Goal: Transaction & Acquisition: Subscribe to service/newsletter

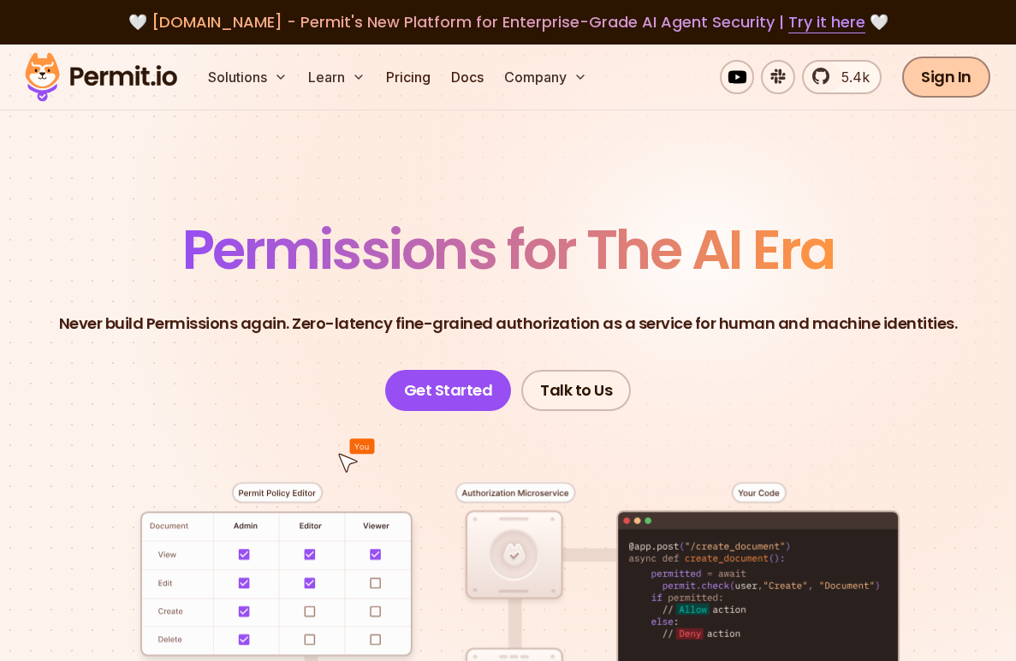
click at [957, 89] on link "Sign In" at bounding box center [947, 77] width 88 height 41
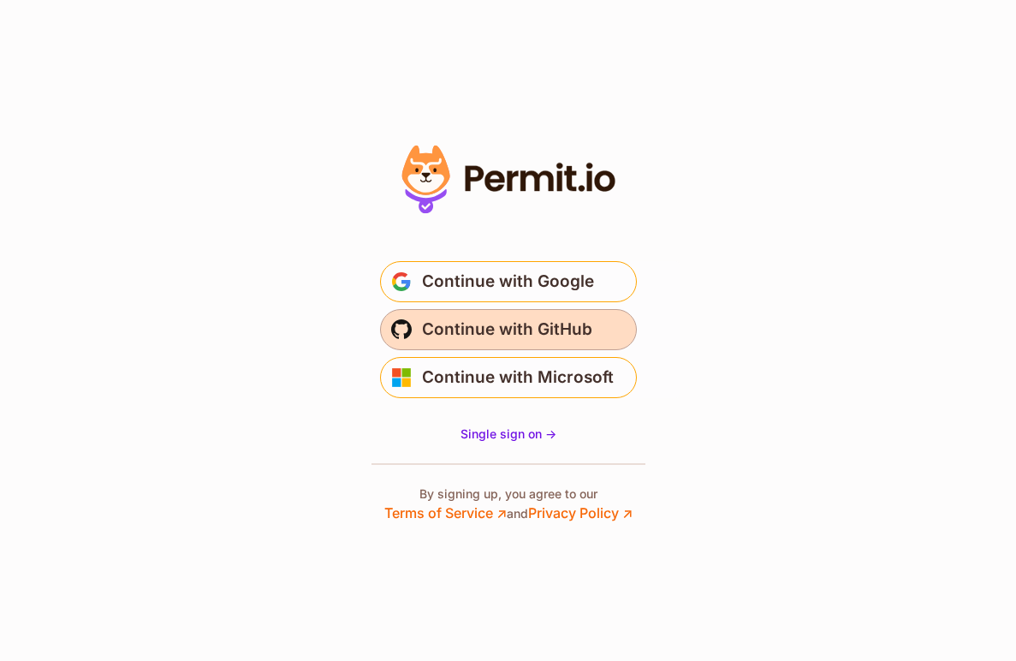
click at [553, 325] on span "Continue with GitHub" at bounding box center [507, 329] width 170 height 27
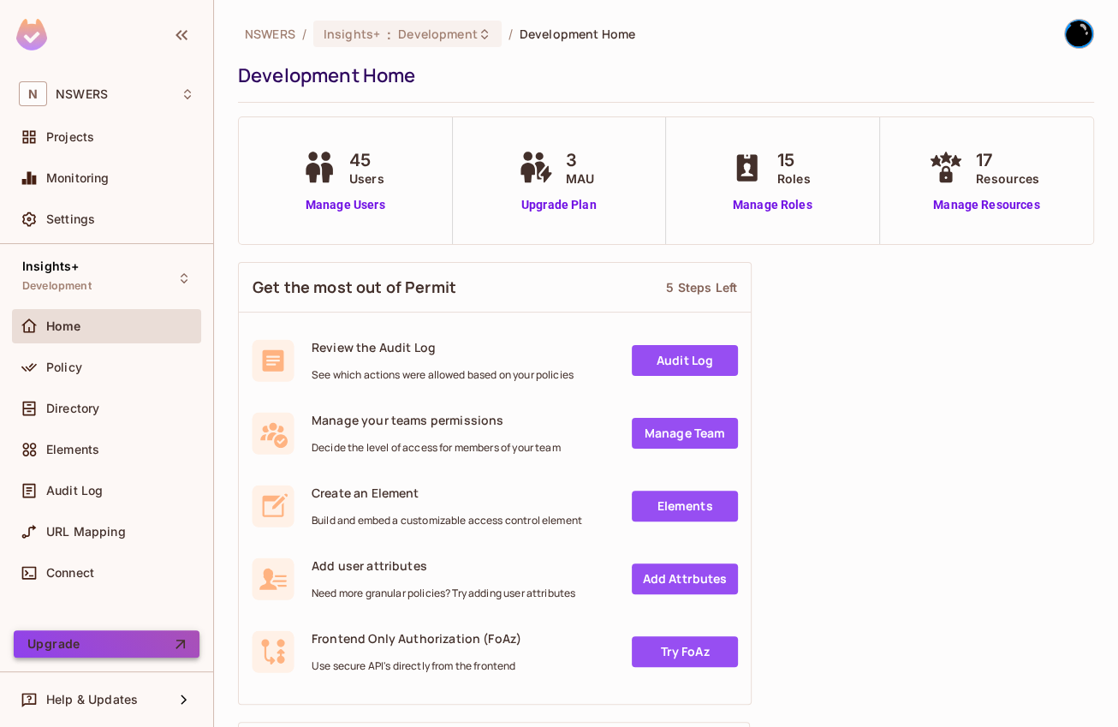
click at [69, 649] on button "Upgrade" at bounding box center [107, 643] width 186 height 27
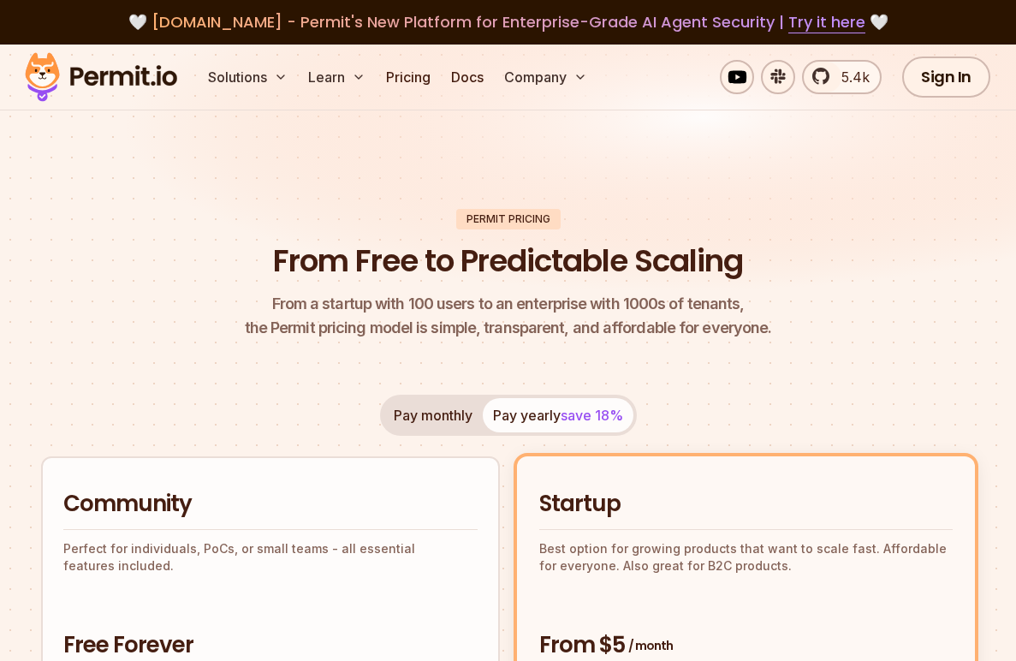
click at [789, 307] on header "Permit Pricing From Free to Predictable Scaling From a startup with 100 users t…" at bounding box center [508, 275] width 934 height 132
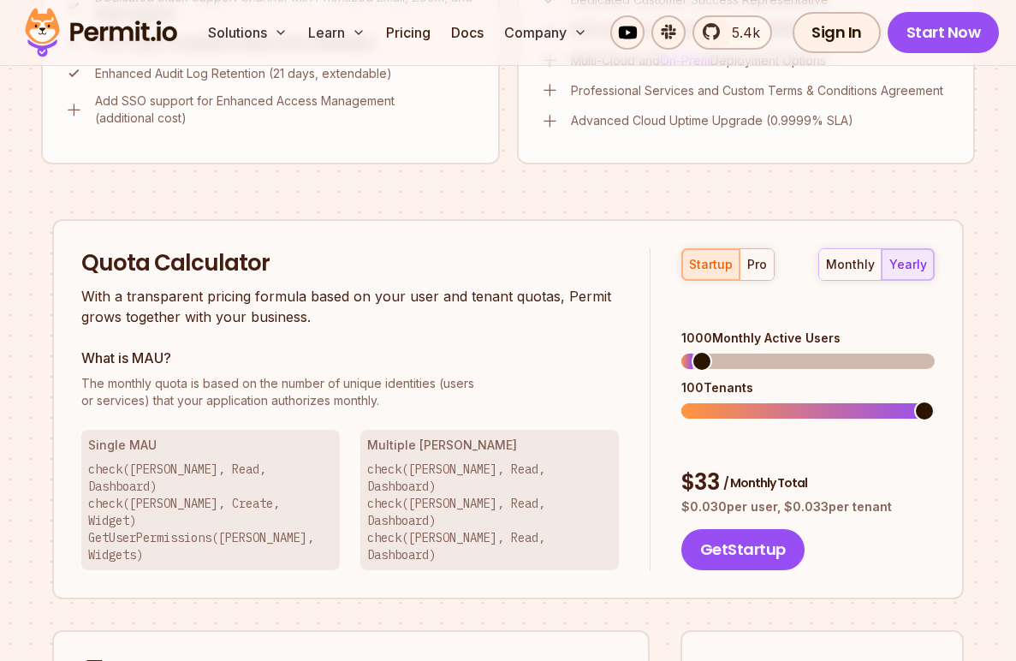
scroll to position [1399, 0]
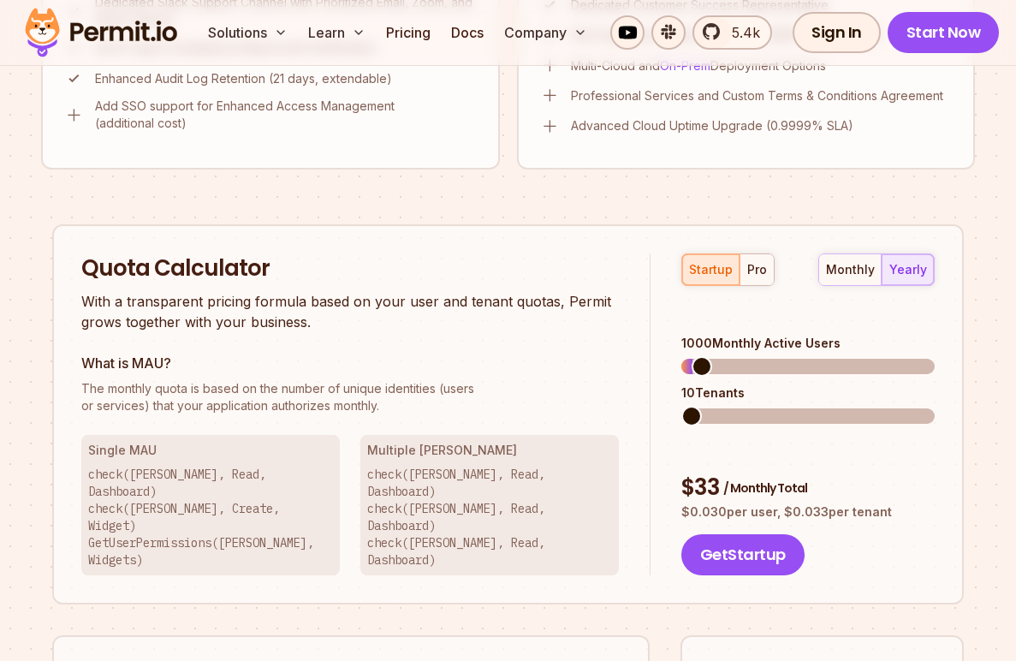
click at [682, 408] on span at bounding box center [682, 415] width 0 height 15
click at [682, 356] on span at bounding box center [692, 366] width 21 height 21
click at [844, 479] on div "$ 5 / Monthly Total $ 0.045 per user, $ 0.050 per tenant Get Startup" at bounding box center [808, 524] width 253 height 103
click at [834, 473] on div "$ 5 / Monthly Total" at bounding box center [808, 488] width 253 height 31
click at [707, 406] on span at bounding box center [717, 416] width 21 height 21
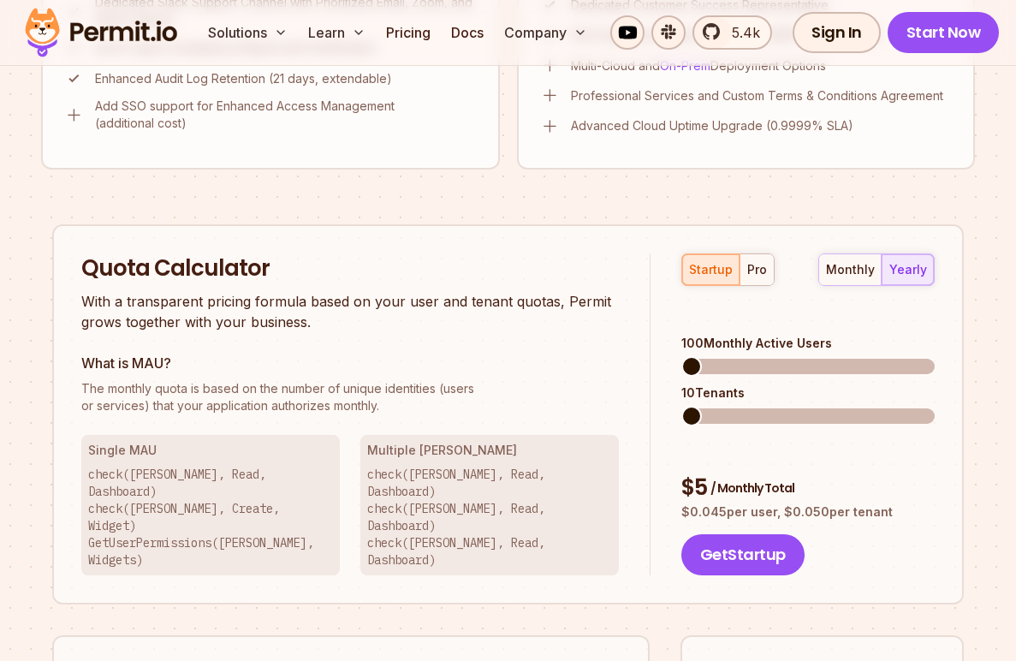
click at [682, 406] on span at bounding box center [692, 416] width 21 height 21
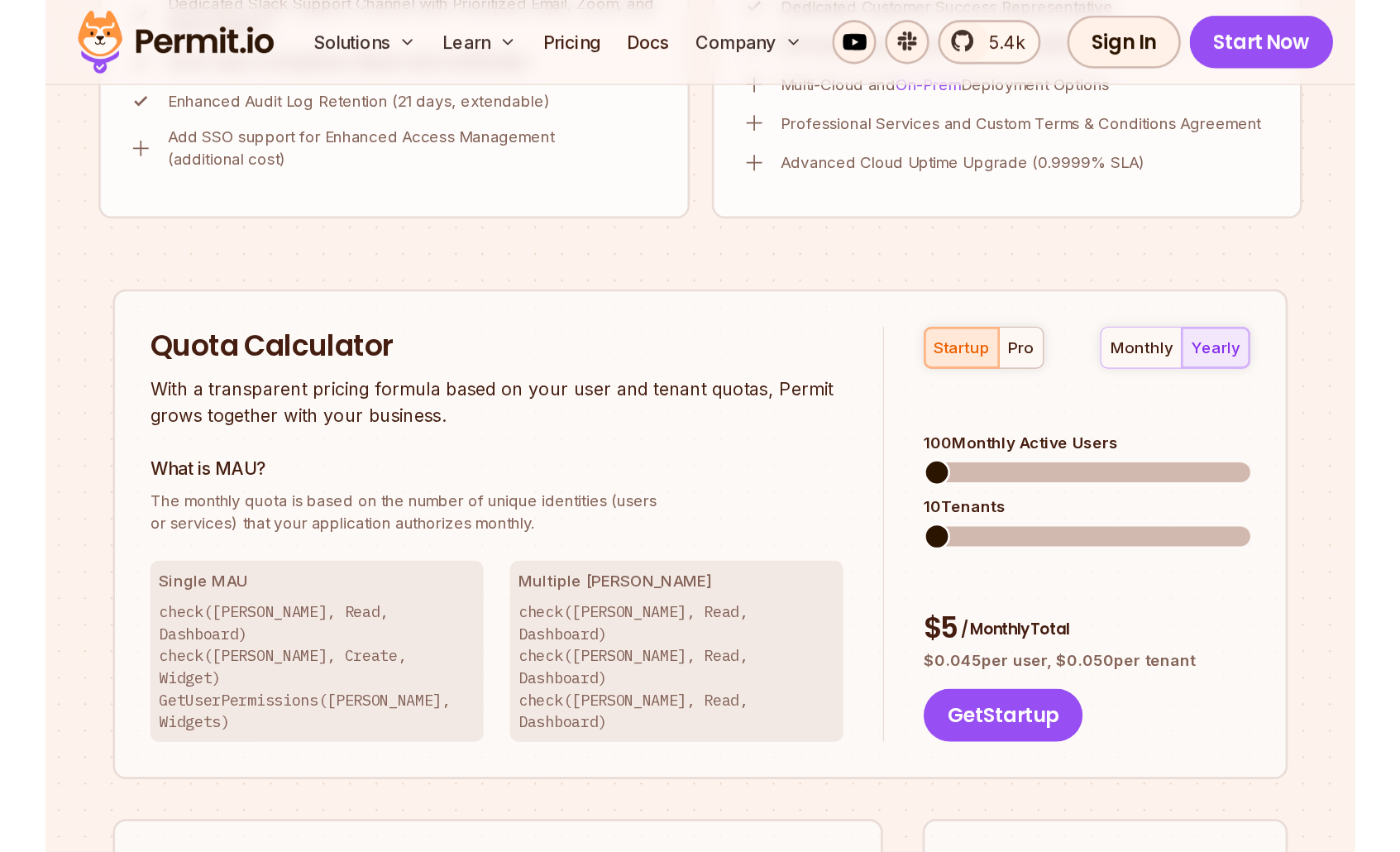
scroll to position [849, 0]
